Goal: Task Accomplishment & Management: Use online tool/utility

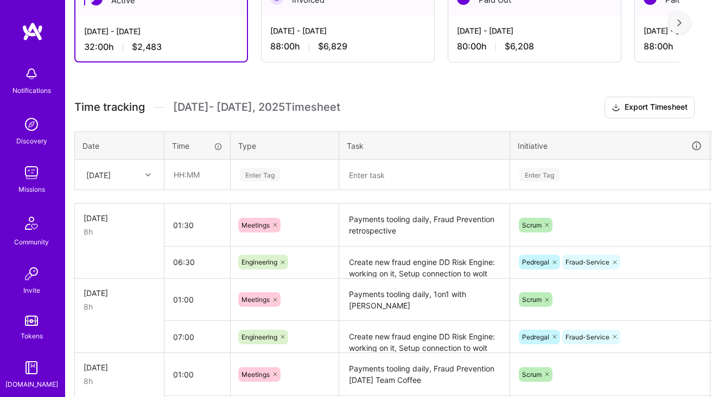
scroll to position [233, 4]
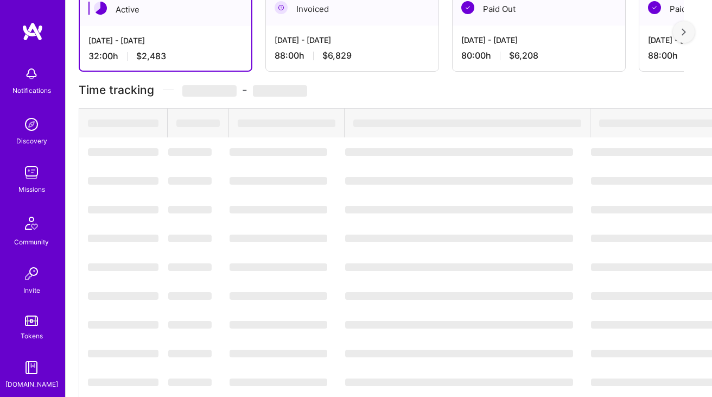
scroll to position [309, 0]
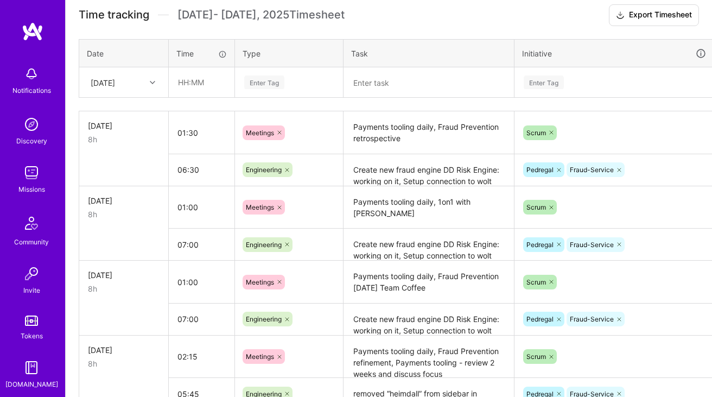
click at [398, 125] on textarea "Payments tooling daily, Fraud Prevention retrospective" at bounding box center [429, 132] width 168 height 41
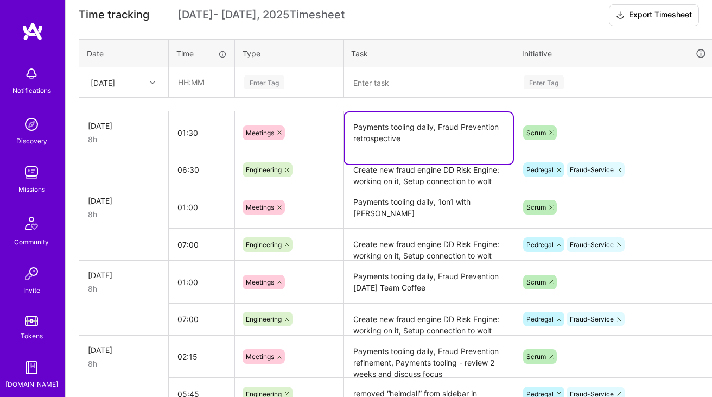
click at [398, 125] on textarea "Payments tooling daily, Fraud Prevention retrospective" at bounding box center [429, 138] width 168 height 52
click at [146, 92] on div "[DATE]" at bounding box center [124, 82] width 88 height 29
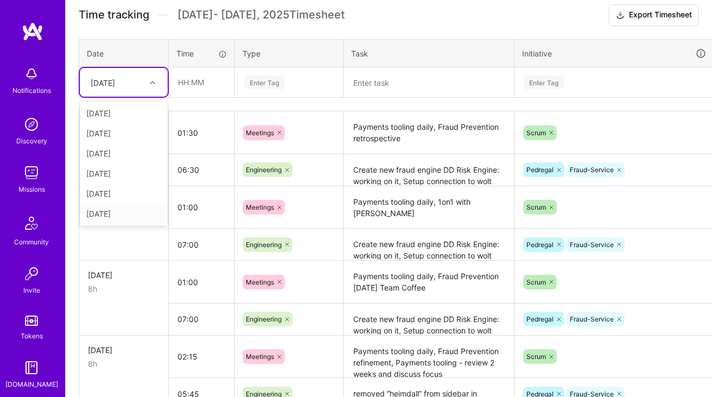
click at [128, 213] on div "[DATE]" at bounding box center [124, 214] width 88 height 20
click at [135, 83] on div "[DATE]" at bounding box center [115, 82] width 60 height 18
click at [127, 213] on div "[DATE]" at bounding box center [124, 214] width 88 height 20
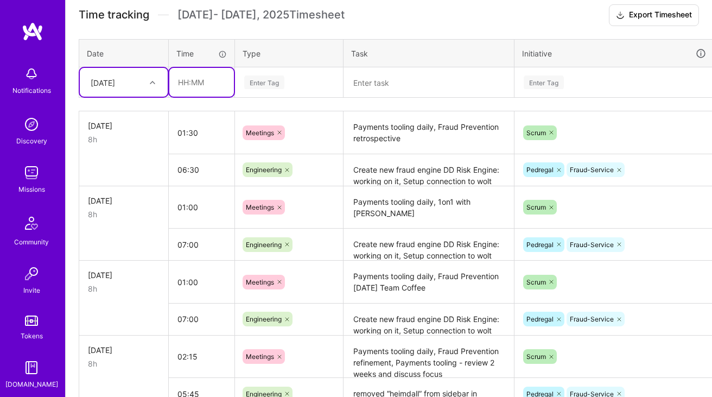
click at [194, 92] on input "text" at bounding box center [201, 82] width 65 height 29
click at [177, 110] on div "Time tracking [DATE] - [DATE] Timesheet Export Timesheet Date Time Type Task In…" at bounding box center [389, 221] width 621 height 435
click at [203, 85] on input "text" at bounding box center [201, 82] width 65 height 29
type input "00:30"
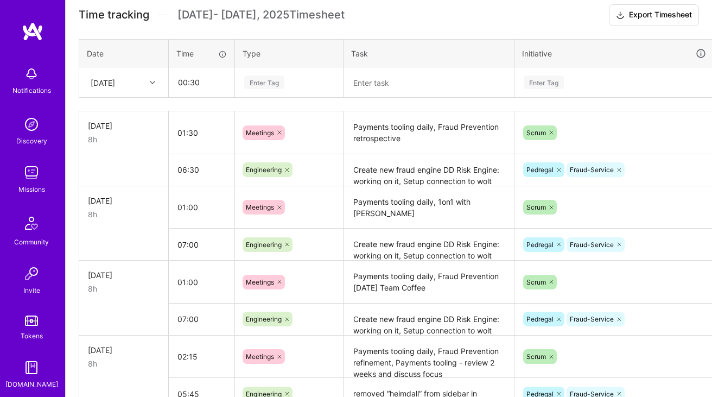
click at [281, 80] on div "Enter Tag" at bounding box center [264, 82] width 40 height 17
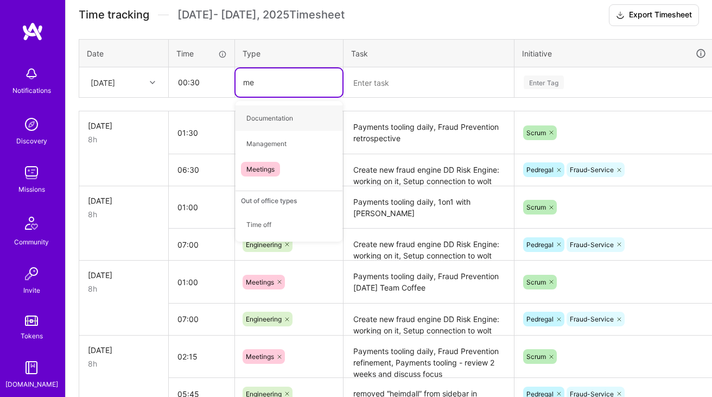
type input "mee"
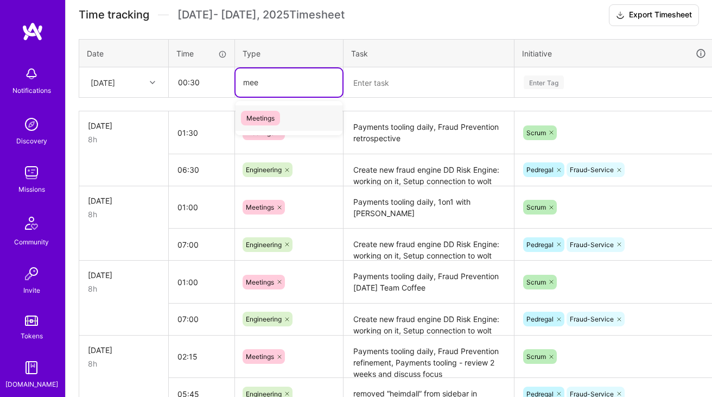
click at [277, 106] on div "Meetings" at bounding box center [289, 118] width 107 height 26
click at [401, 96] on textarea at bounding box center [429, 82] width 168 height 28
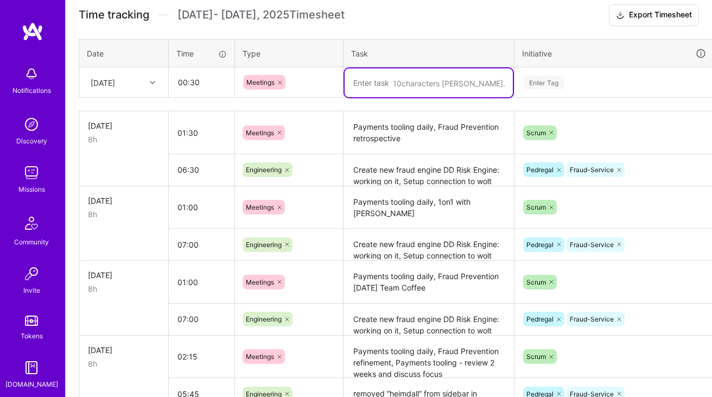
paste textarea "Payments tooling daily, Fraud Prevention retrospective"
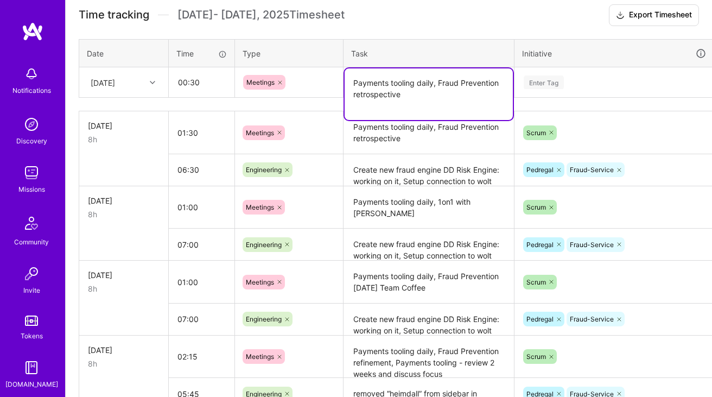
click at [429, 81] on textarea "Payments tooling daily, Fraud Prevention retrospective" at bounding box center [429, 94] width 168 height 52
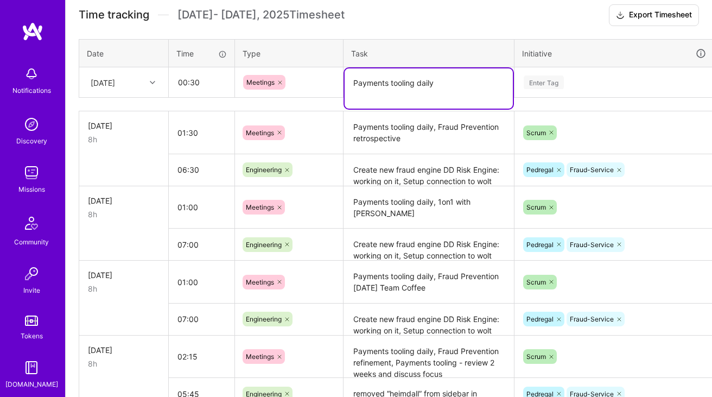
type textarea "Payments tooling daily"
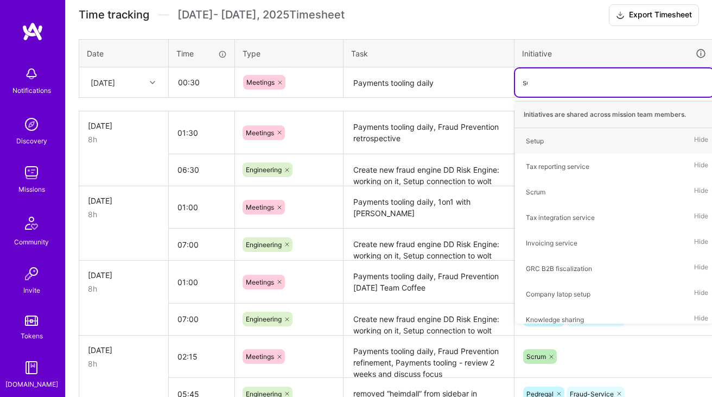
type input "scr"
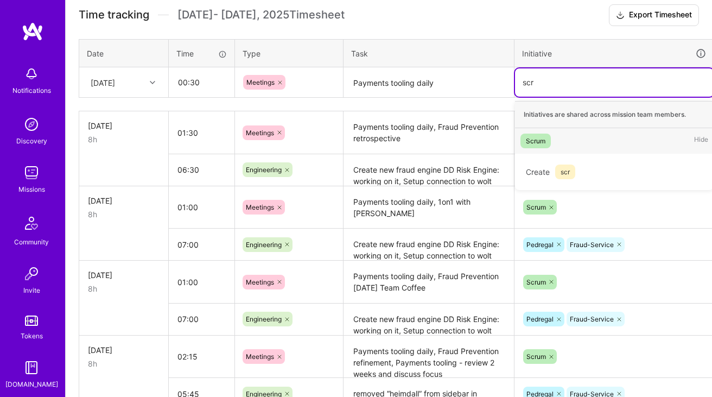
click at [535, 139] on div "Scrum" at bounding box center [536, 140] width 20 height 11
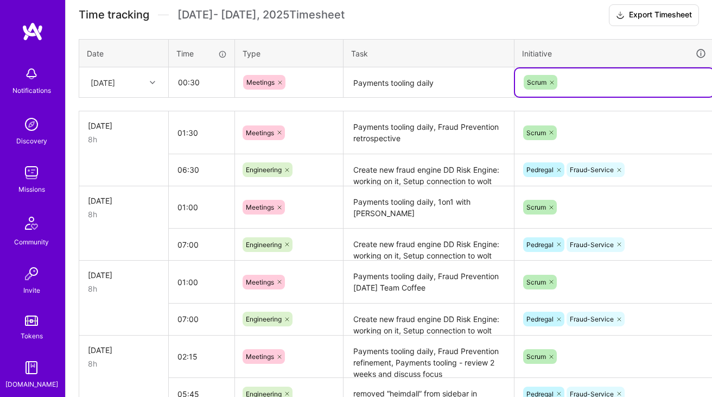
scroll to position [309, 39]
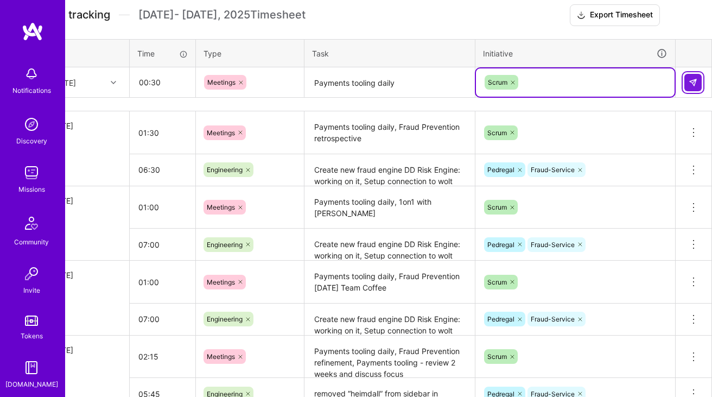
click at [697, 85] on img at bounding box center [693, 82] width 9 height 9
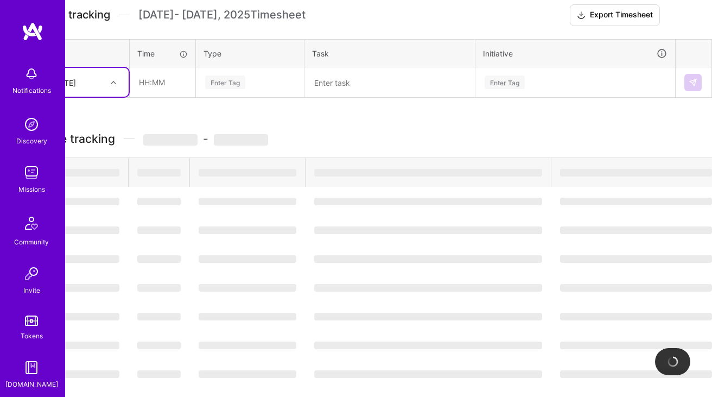
scroll to position [309, 0]
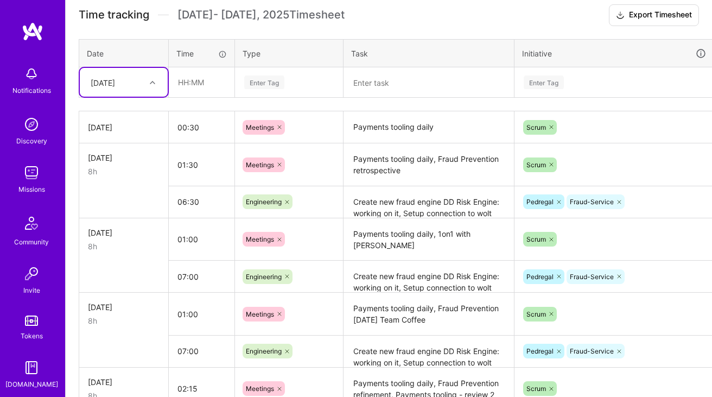
click at [415, 207] on textarea "Create new fraud engine DD Risk Engine: working on it, Setup connection to wolt…" at bounding box center [429, 202] width 168 height 30
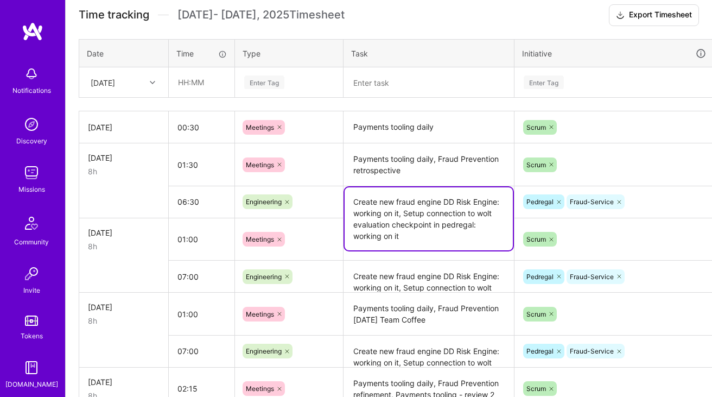
click at [415, 207] on textarea "Create new fraud engine DD Risk Engine: working on it, Setup connection to wolt…" at bounding box center [429, 218] width 168 height 63
click at [217, 82] on input "text" at bounding box center [201, 82] width 65 height 29
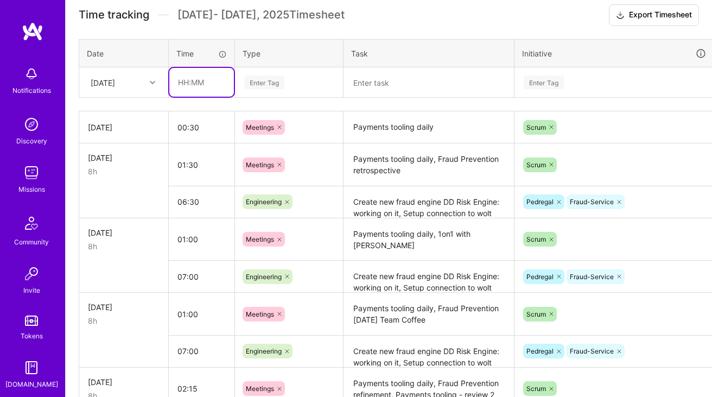
type input "07:30"
click at [270, 90] on div "Enter Tag" at bounding box center [289, 82] width 107 height 28
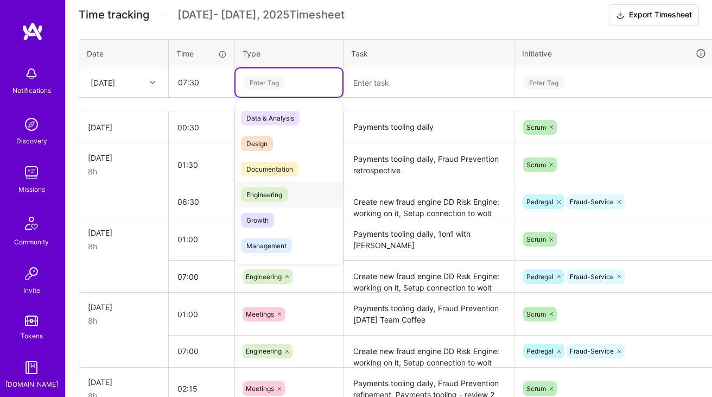
click at [257, 198] on span "Engineering" at bounding box center [264, 194] width 47 height 15
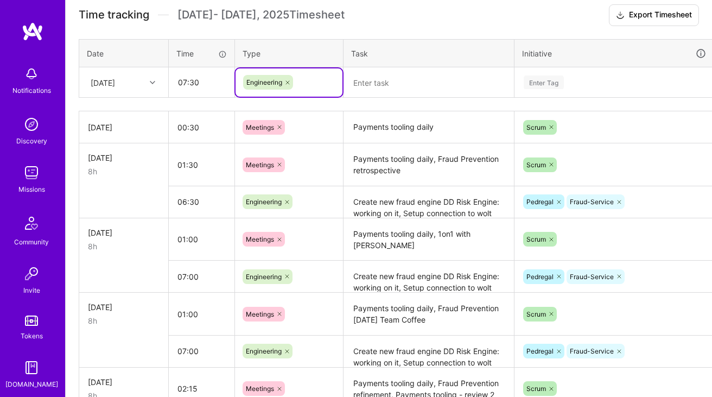
click at [398, 96] on textarea at bounding box center [429, 82] width 168 height 29
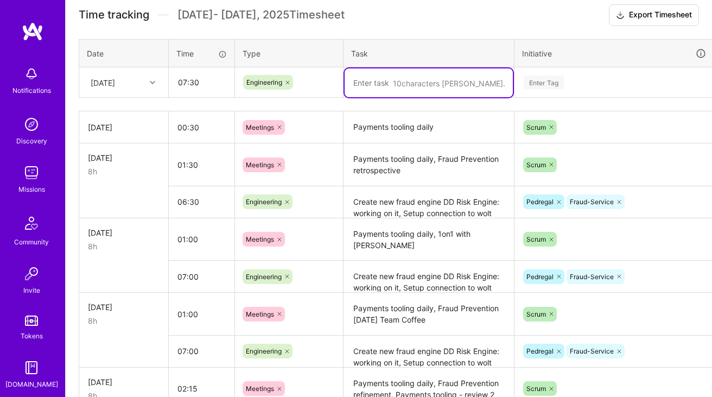
paste textarea "Create new fraud engine DD Risk Engine: working on it, Setup connection to wolt…"
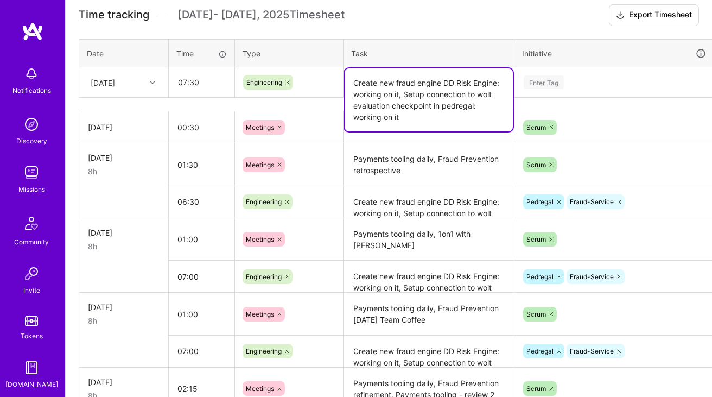
type textarea "Create new fraud engine DD Risk Engine: working on it, Setup connection to wolt…"
click at [559, 85] on div "Enter Tag" at bounding box center [544, 82] width 40 height 17
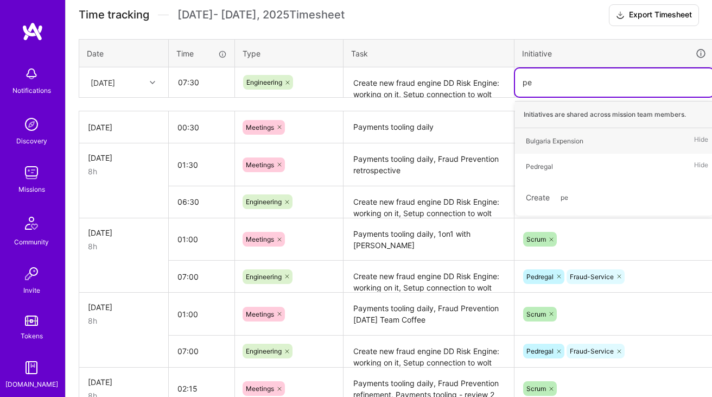
type input "ped"
click at [560, 139] on div "Pedregal Hide" at bounding box center [614, 141] width 199 height 26
type input "fra"
click at [572, 138] on span "Fraud-Service" at bounding box center [548, 141] width 55 height 15
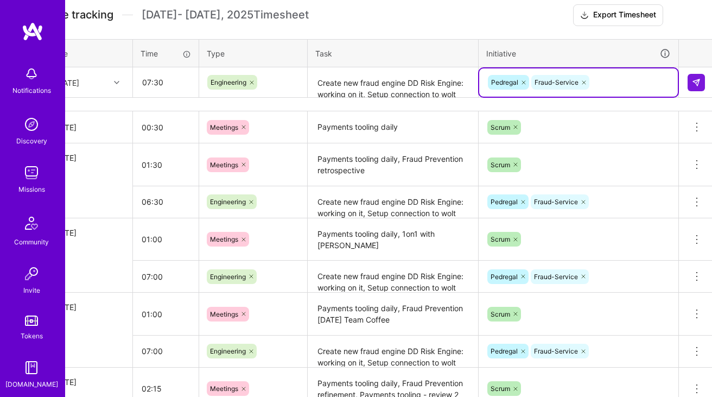
scroll to position [309, 39]
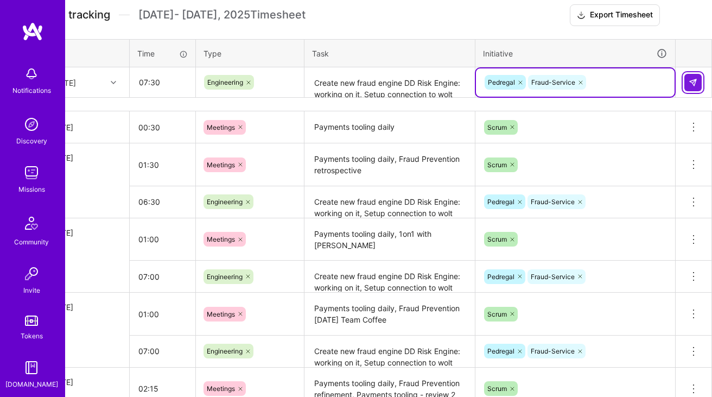
click at [698, 77] on button at bounding box center [693, 82] width 17 height 17
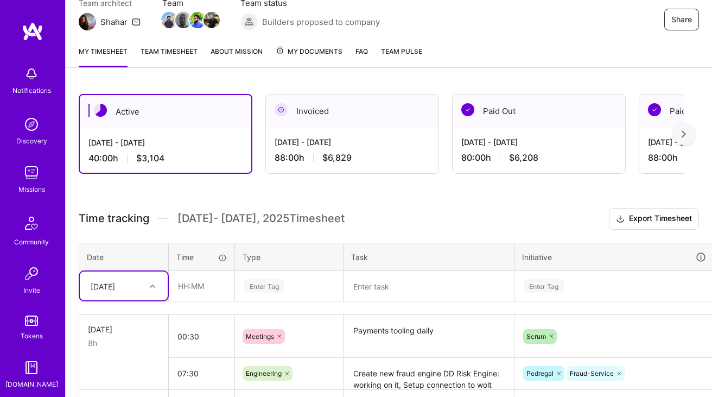
scroll to position [0, 0]
